Goal: Obtain resource: Download file/media

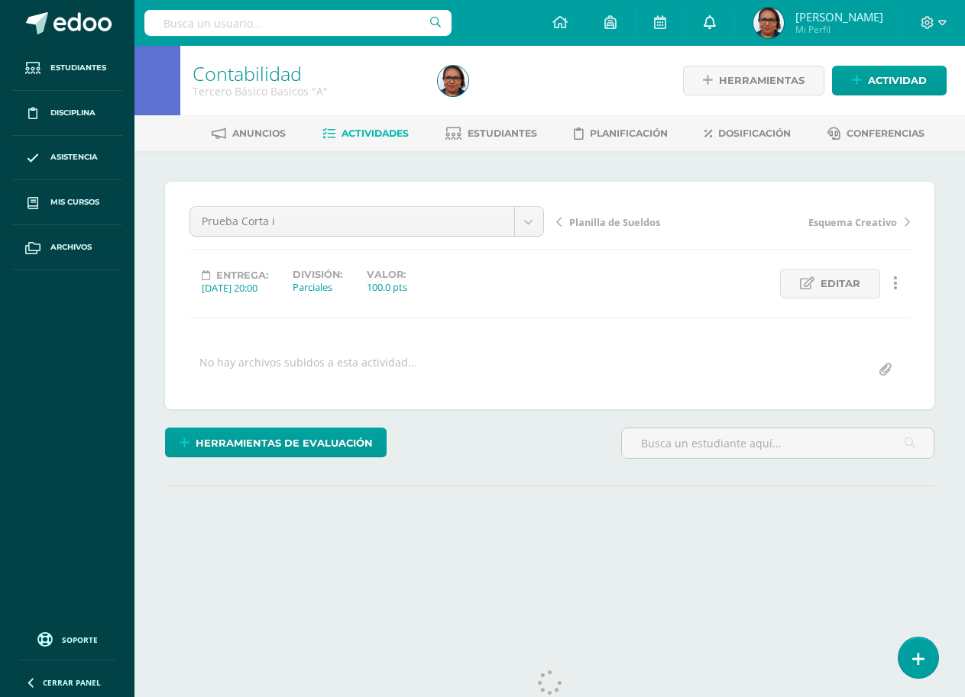
click at [716, 24] on icon at bounding box center [709, 22] width 12 height 14
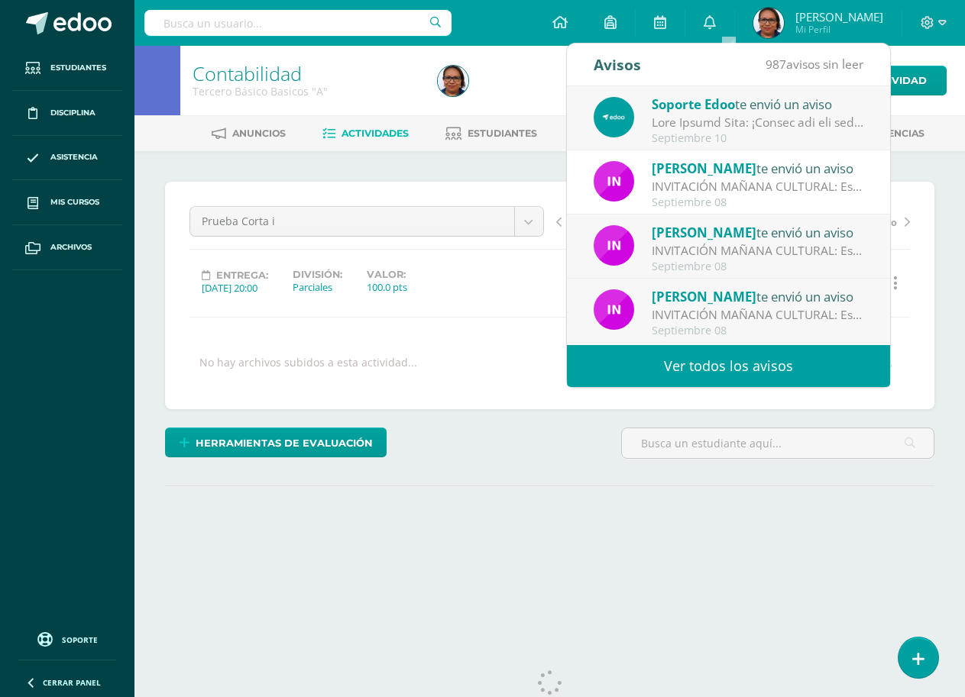
click at [774, 364] on link "Ver todos los avisos" at bounding box center [728, 366] width 323 height 42
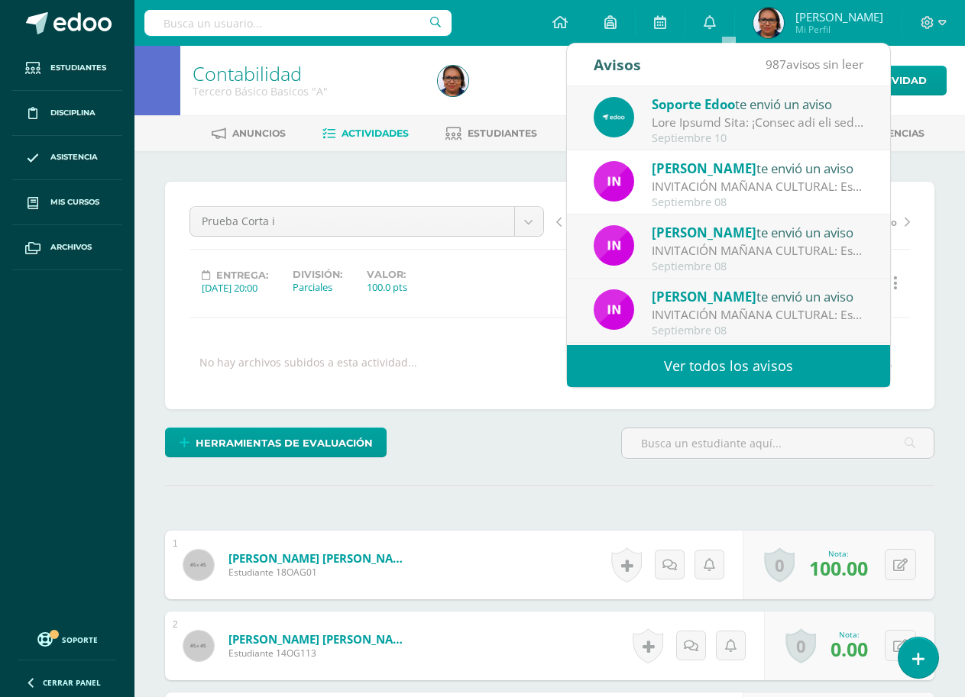
scroll to position [1, 0]
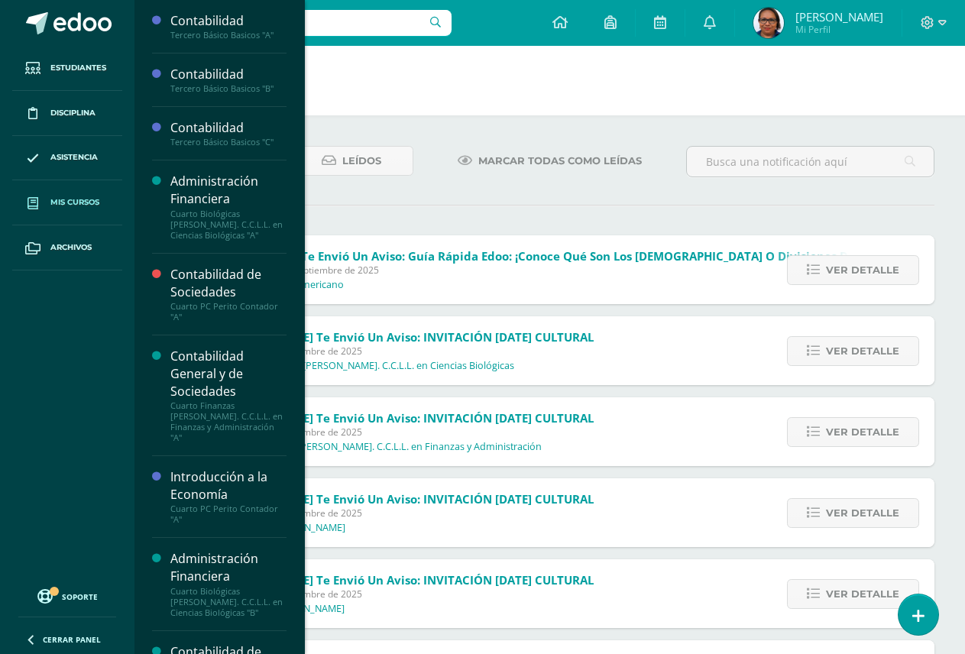
click at [94, 205] on span "Mis cursos" at bounding box center [74, 202] width 49 height 12
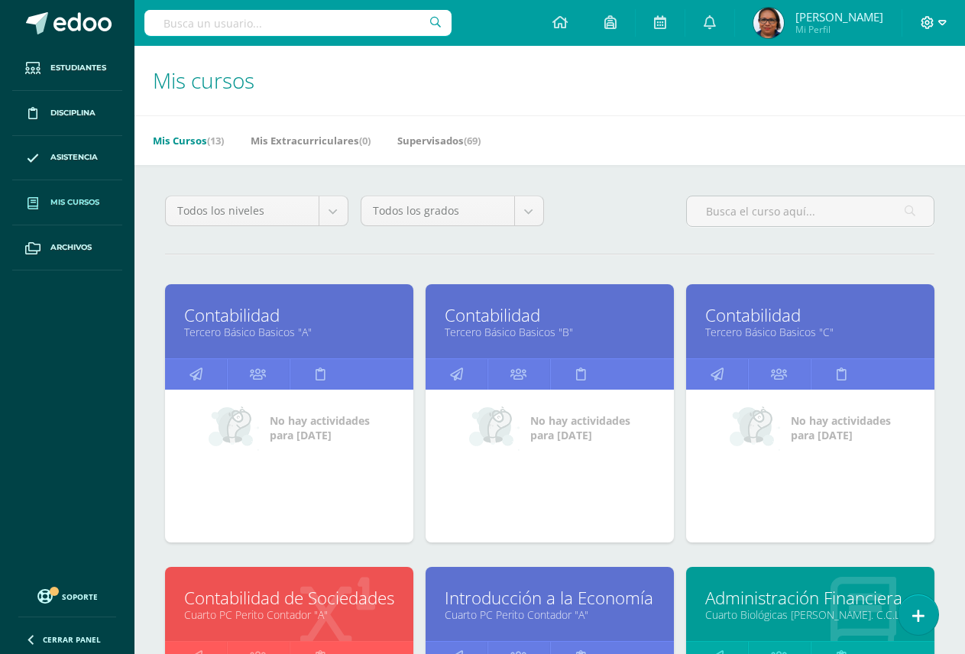
click at [940, 21] on icon at bounding box center [942, 22] width 8 height 5
click at [683, 102] on h1 "Mis cursos" at bounding box center [549, 80] width 793 height 69
click at [74, 63] on span "Estudiantes" at bounding box center [78, 68] width 56 height 12
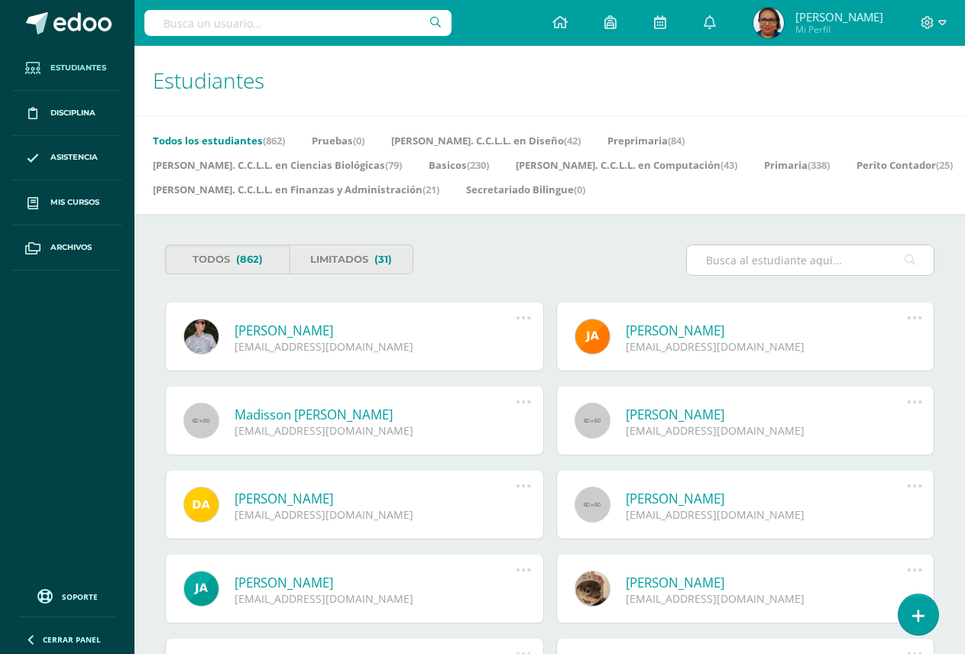
click at [787, 245] on input "text" at bounding box center [810, 260] width 247 height 30
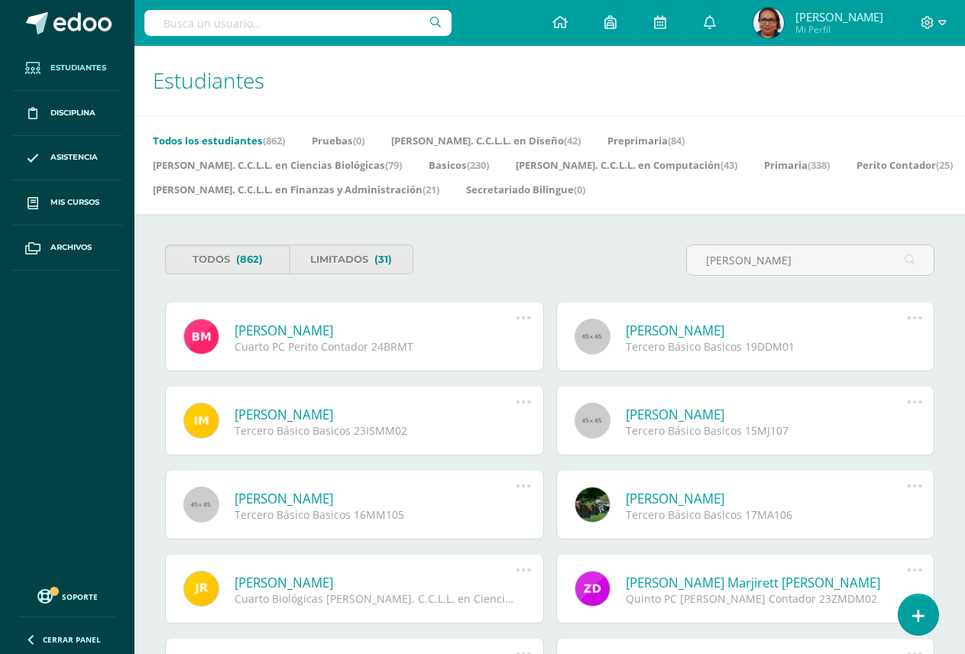
type input "[PERSON_NAME]"
click at [371, 322] on link "[PERSON_NAME]" at bounding box center [375, 331] width 282 height 18
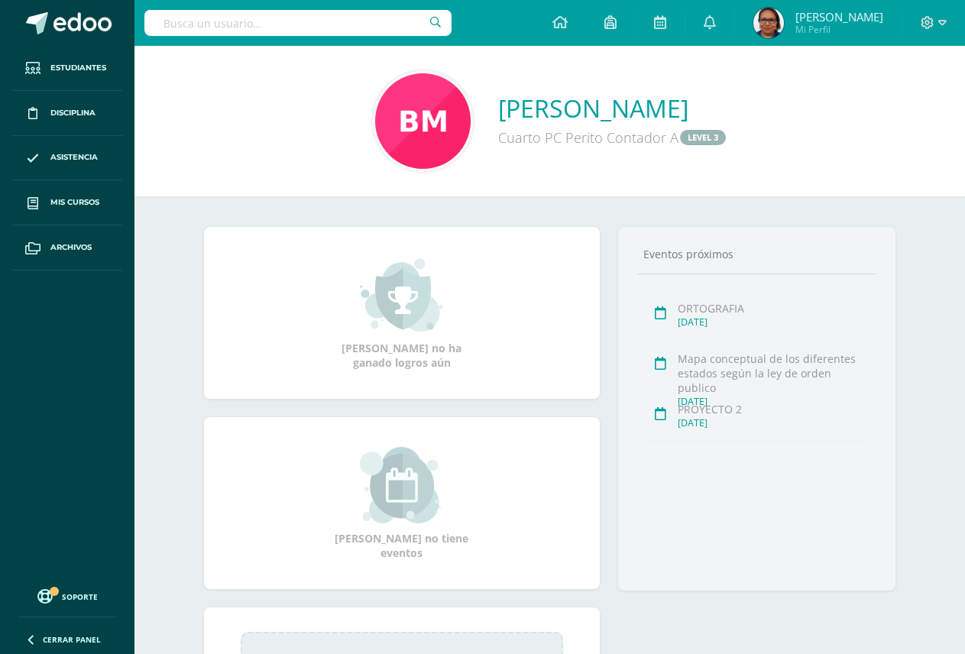
click at [375, 150] on img at bounding box center [422, 120] width 95 height 95
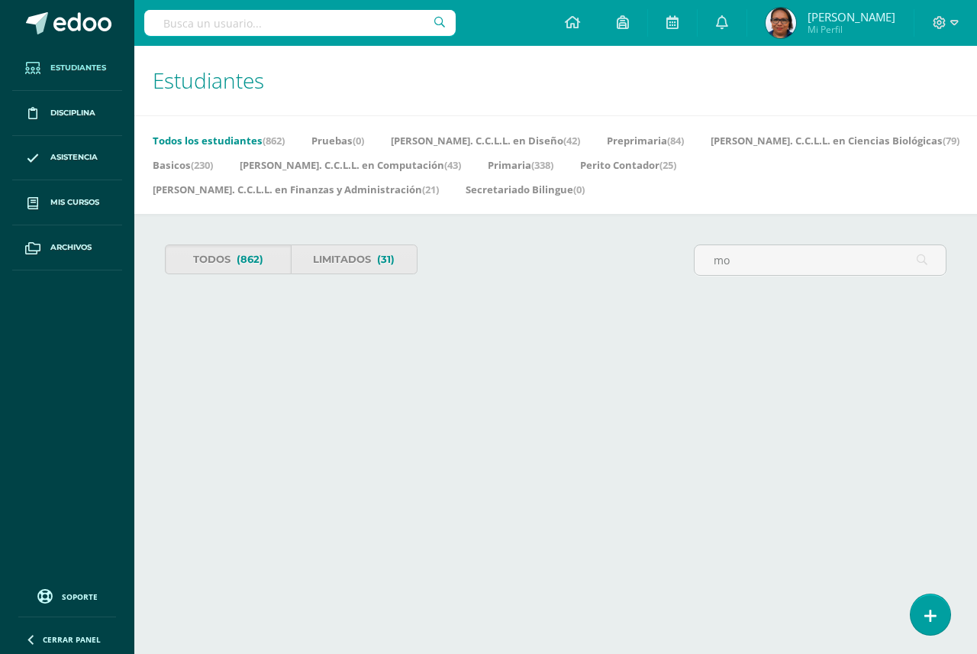
type input "m"
click at [495, 315] on html "Estudiantes Disciplina Asistencia Mis cursos Archivos Soporte Centro de ayuda Ú…" at bounding box center [488, 166] width 977 height 333
click at [928, 618] on icon at bounding box center [931, 616] width 14 height 18
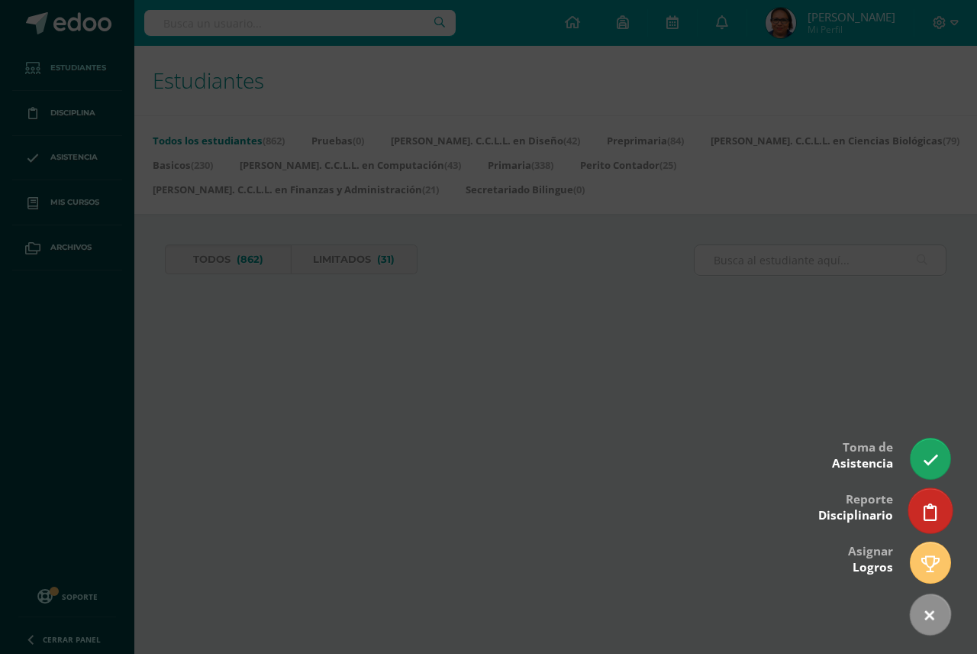
click at [940, 517] on link at bounding box center [931, 510] width 44 height 44
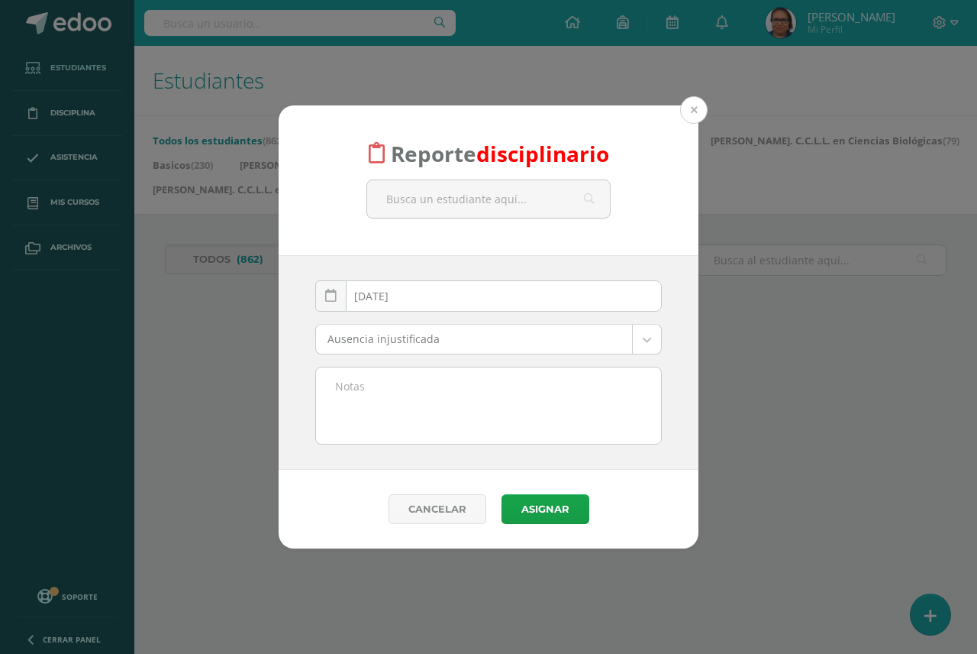
click at [694, 108] on button at bounding box center [693, 109] width 27 height 27
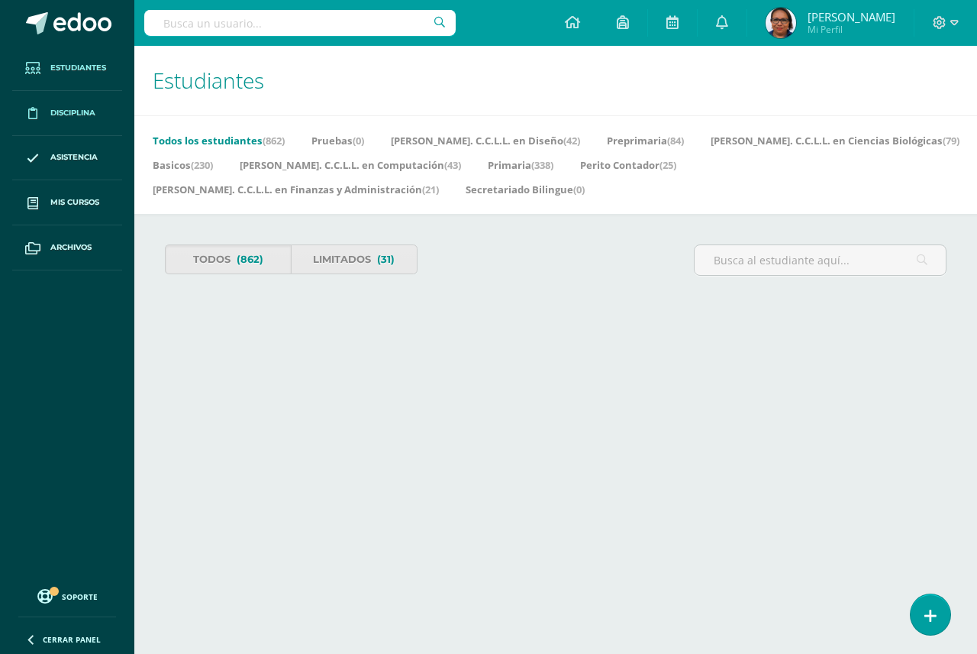
click at [66, 115] on span "Disciplina" at bounding box center [72, 113] width 45 height 12
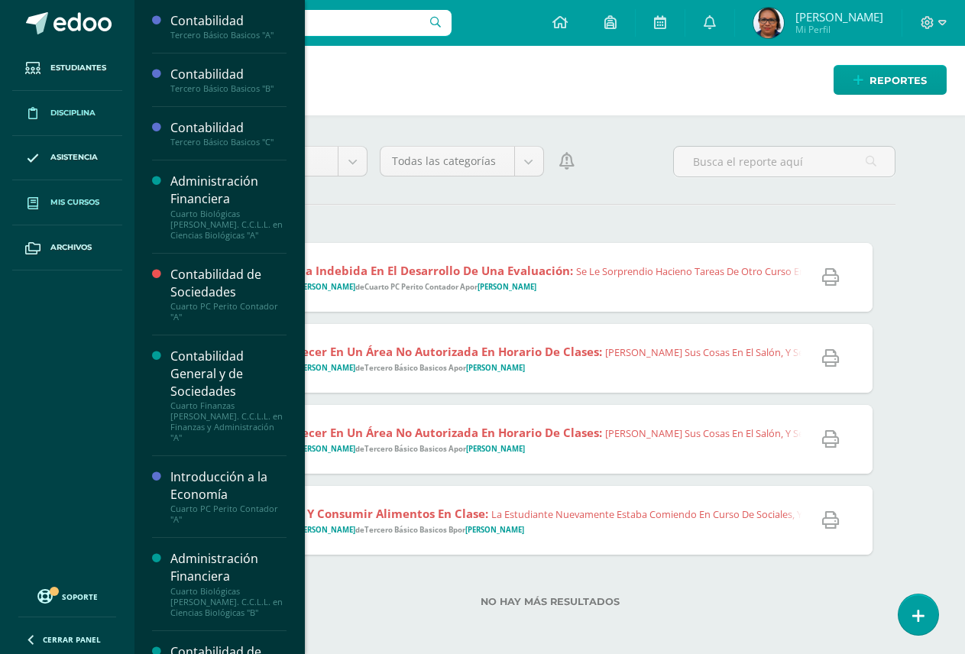
click at [88, 203] on span "Mis cursos" at bounding box center [74, 202] width 49 height 12
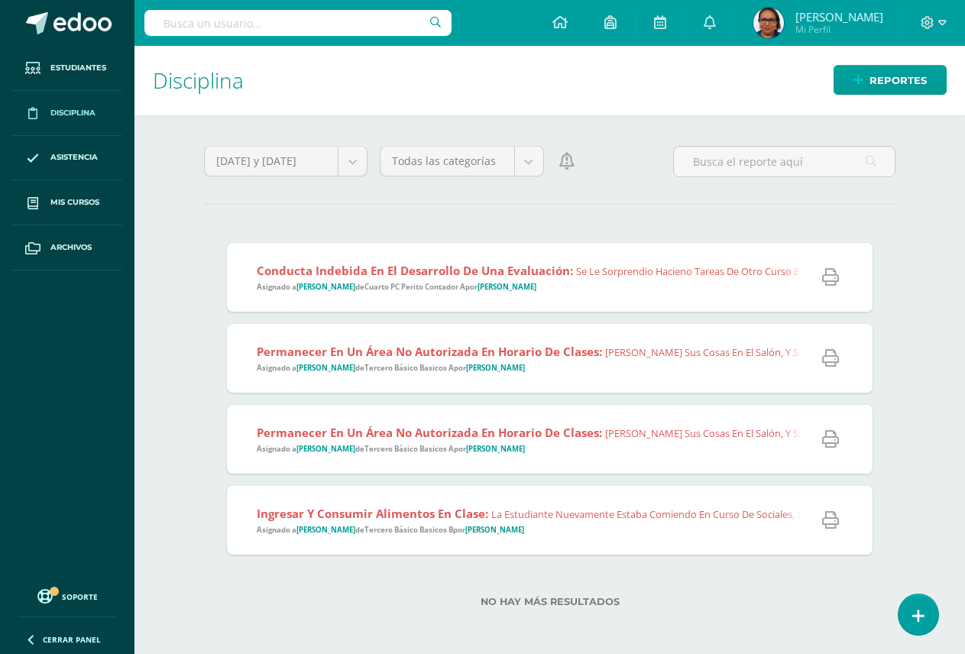
click at [515, 220] on div "Conducta indebida en el desarrollo de una evaluación: Se le sorprendio hacieno …" at bounding box center [549, 434] width 691 height 428
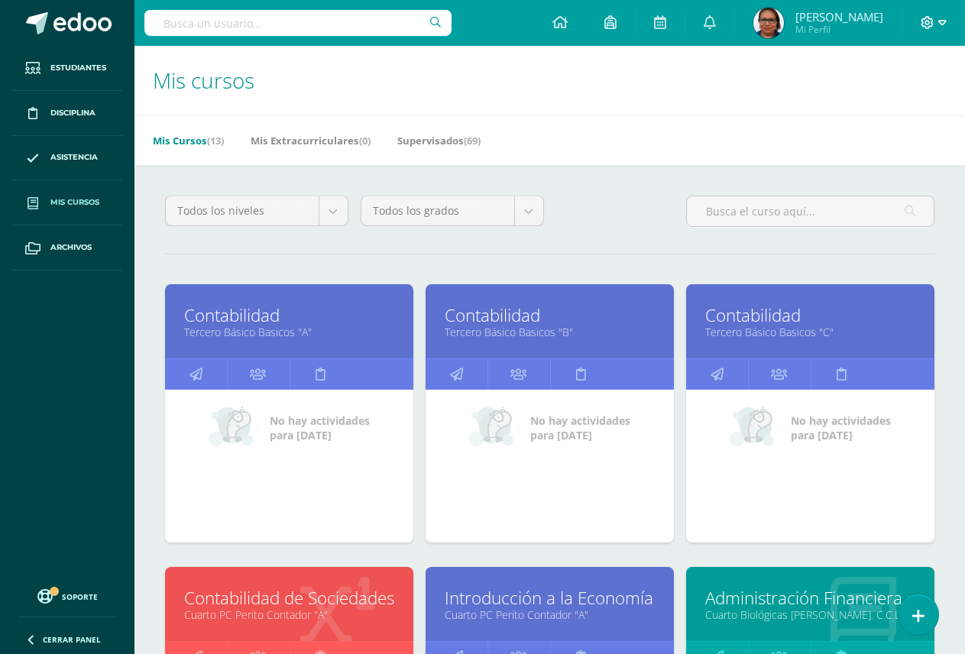
click at [940, 18] on icon at bounding box center [942, 23] width 8 height 14
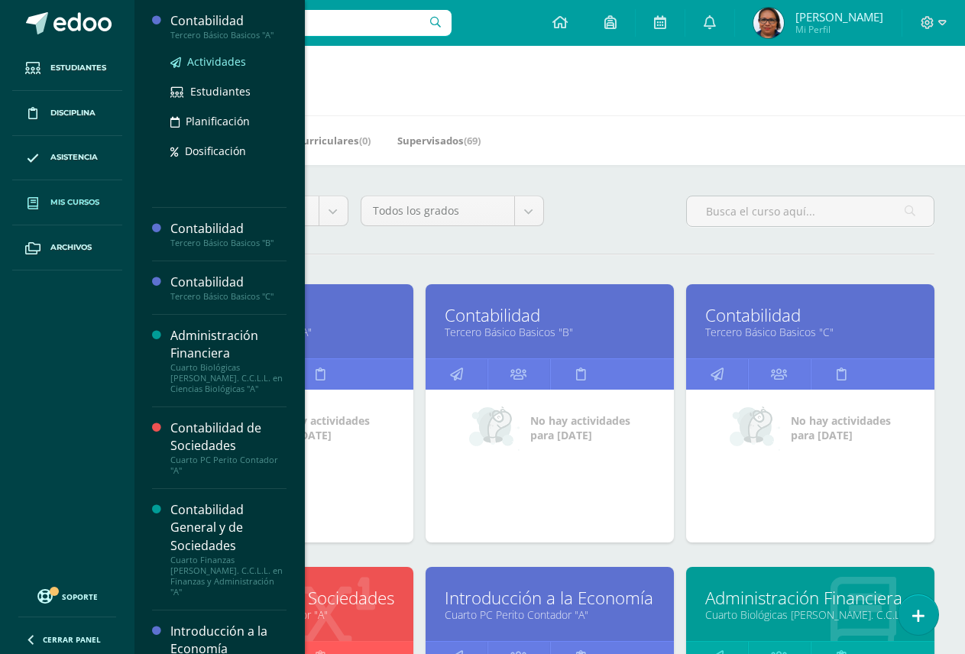
click at [221, 66] on span "Actividades" at bounding box center [216, 61] width 59 height 15
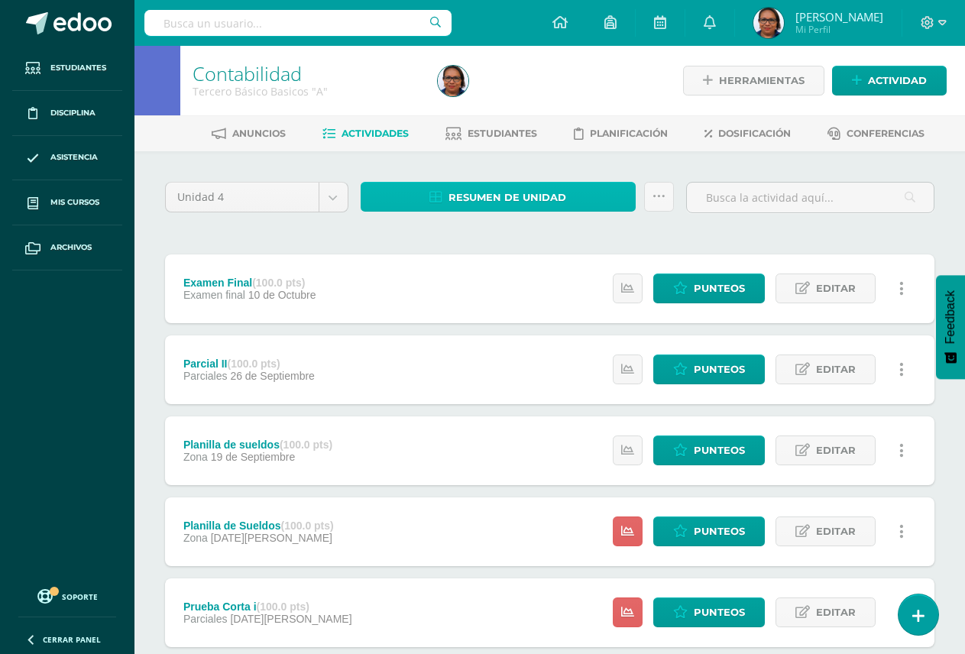
click at [597, 199] on link "Resumen de unidad" at bounding box center [497, 197] width 275 height 30
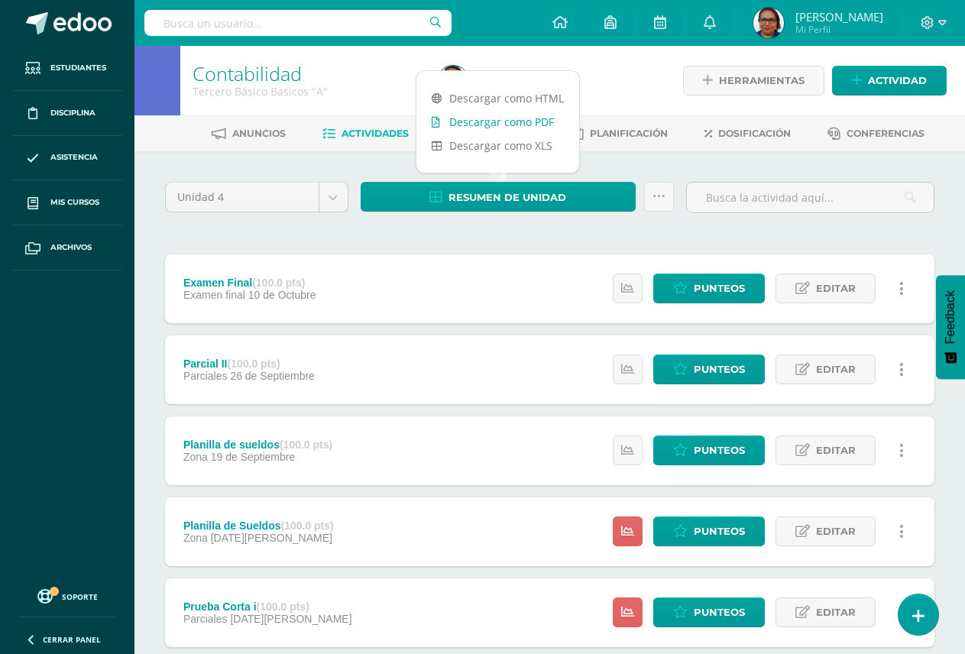
click at [535, 122] on link "Descargar como PDF" at bounding box center [497, 122] width 163 height 24
click at [941, 20] on icon at bounding box center [942, 23] width 8 height 14
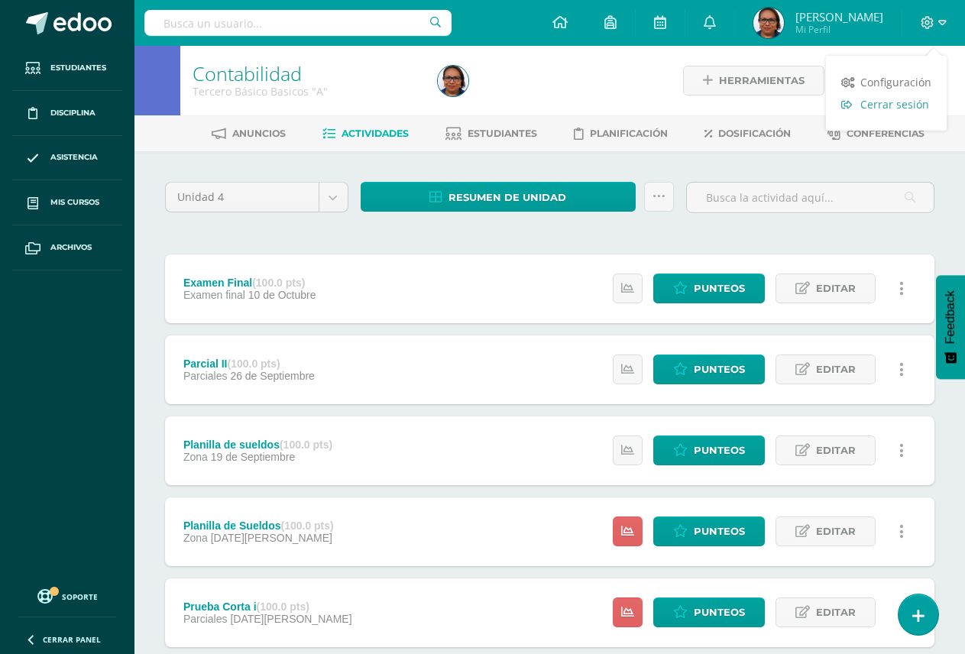
click at [903, 105] on span "Cerrar sesión" at bounding box center [894, 104] width 69 height 15
